Goal: Check status: Check status

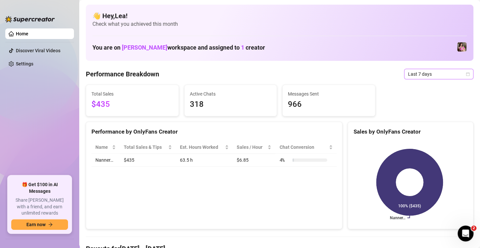
click at [466, 74] on icon "calendar" at bounding box center [468, 74] width 4 height 4
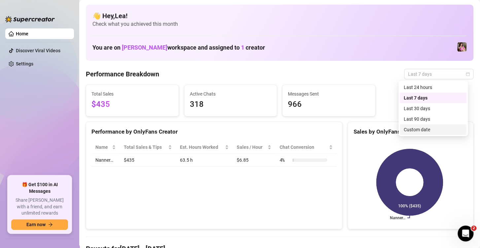
click at [412, 131] on div "Custom date" at bounding box center [433, 129] width 59 height 7
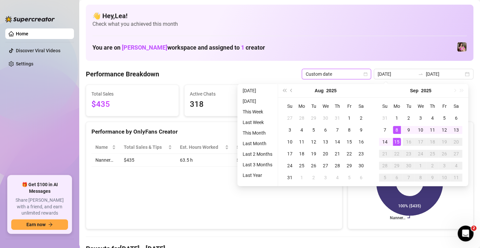
type input "[DATE]"
click at [396, 144] on div "15" at bounding box center [397, 142] width 8 height 8
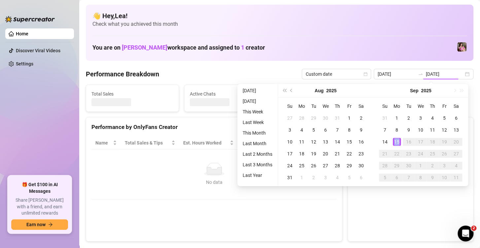
type input "[DATE]"
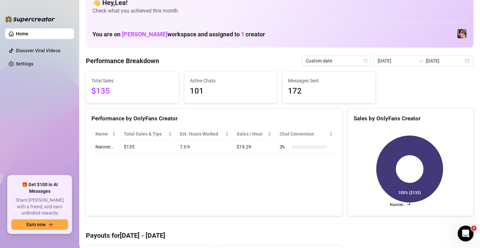
scroll to position [11, 0]
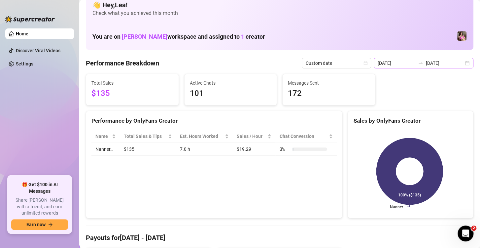
click at [459, 63] on div "2025-09-15 2025-09-15" at bounding box center [424, 63] width 100 height 11
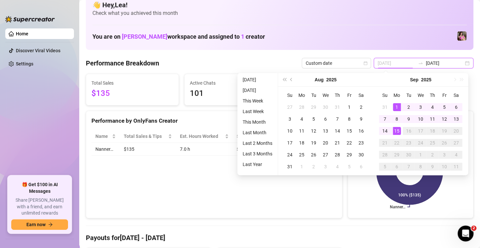
type input "2025-09-01"
click at [396, 110] on div "1" at bounding box center [397, 107] width 8 height 8
type input "[DATE]"
click at [394, 130] on div "15" at bounding box center [397, 131] width 8 height 8
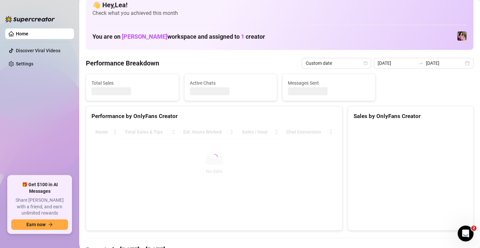
type input "2025-09-01"
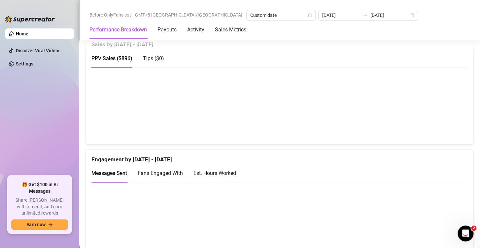
scroll to position [385, 0]
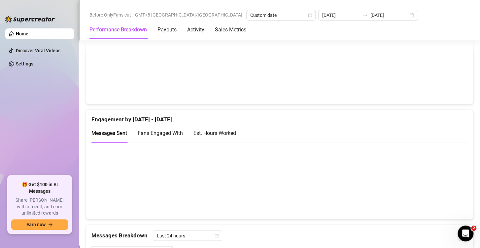
click at [158, 136] on div "Fans Engaged With" at bounding box center [160, 133] width 45 height 8
click at [208, 132] on div "Est. Hours Worked" at bounding box center [214, 133] width 43 height 8
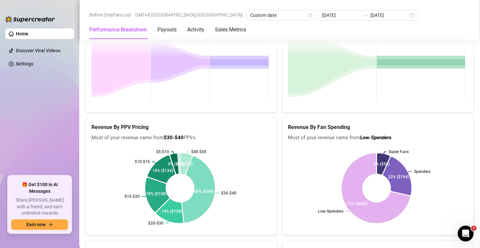
scroll to position [1034, 0]
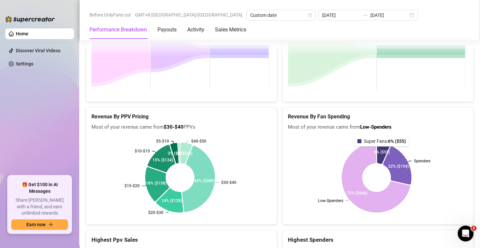
click at [379, 148] on icon at bounding box center [383, 151] width 13 height 23
click at [399, 161] on icon at bounding box center [398, 164] width 30 height 40
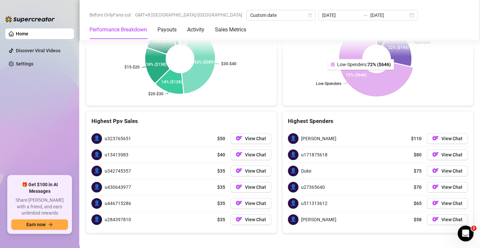
scroll to position [1154, 0]
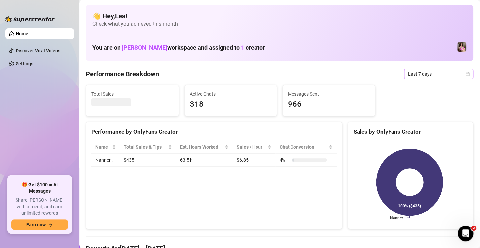
click at [466, 73] on icon "calendar" at bounding box center [468, 74] width 4 height 4
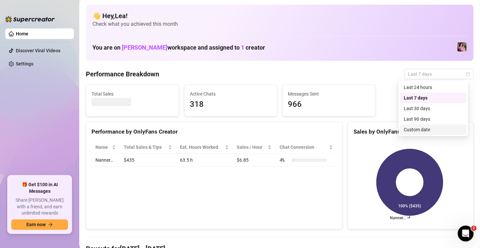
click at [426, 128] on div "Custom date" at bounding box center [433, 129] width 59 height 7
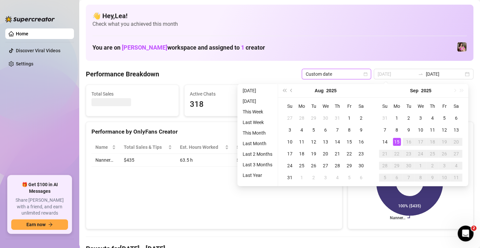
type input "[DATE]"
click at [399, 140] on div "15" at bounding box center [397, 142] width 8 height 8
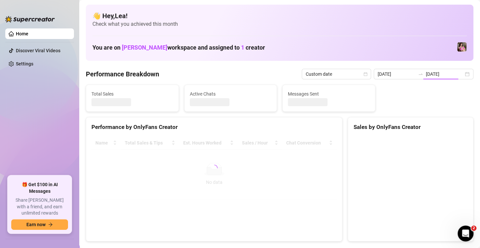
type input "[DATE]"
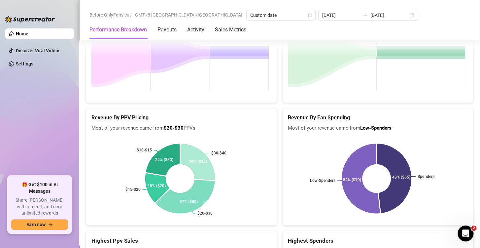
scroll to position [1034, 0]
